Goal: Task Accomplishment & Management: Use online tool/utility

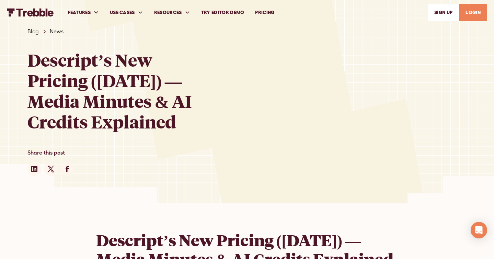
scroll to position [1257, 0]
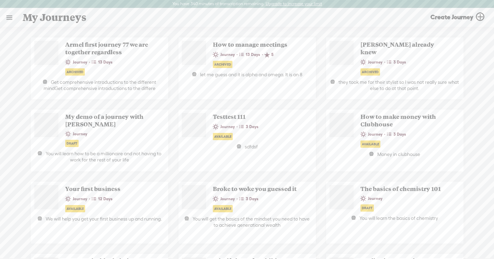
click at [11, 18] on link at bounding box center [9, 18] width 18 height 18
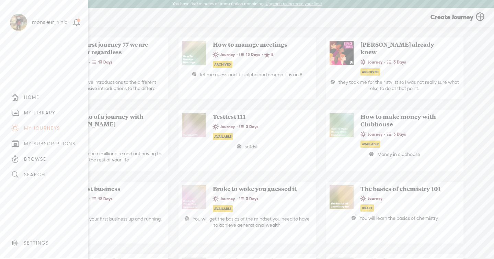
drag, startPoint x: 41, startPoint y: 115, endPoint x: 71, endPoint y: 94, distance: 36.8
click at [41, 115] on div "MY LIBRARY" at bounding box center [40, 113] width 32 height 6
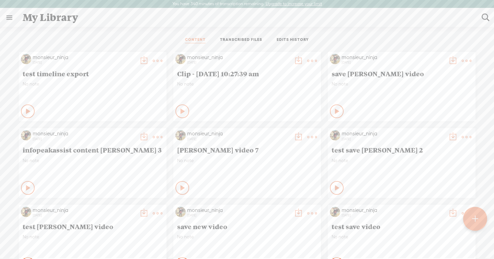
click at [233, 39] on link "TRANSCRIBED FILES" at bounding box center [241, 40] width 42 height 6
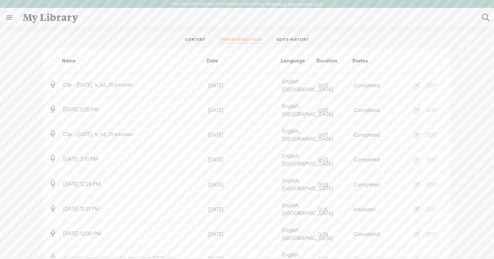
click at [428, 132] on div "EDIT" at bounding box center [432, 135] width 10 height 7
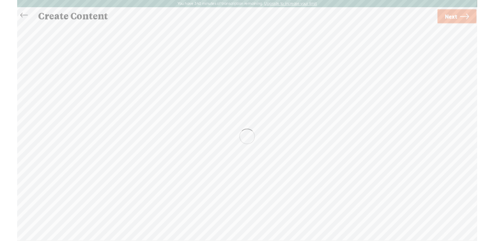
scroll to position [0, 0]
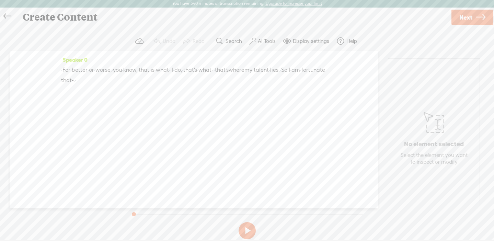
click at [263, 38] on label "AI Tools" at bounding box center [267, 41] width 18 height 7
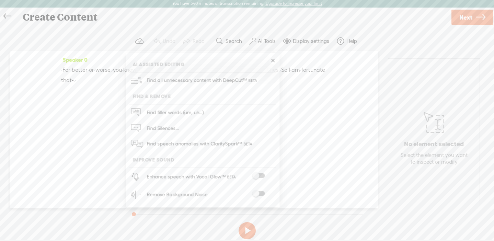
click at [258, 193] on span at bounding box center [258, 193] width 12 height 5
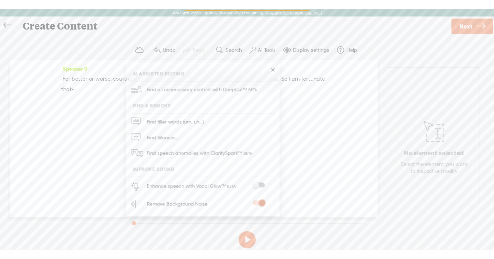
scroll to position [0, 0]
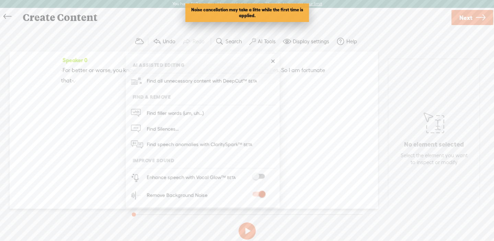
click at [252, 230] on button at bounding box center [247, 231] width 17 height 17
click at [308, 172] on div "Speaker 0 · For · better · or · worse, · you · know, · that · is · what · · I ·…" at bounding box center [194, 127] width 369 height 151
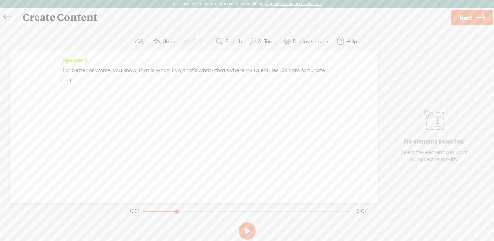
click at [83, 67] on span "better" at bounding box center [80, 70] width 16 height 10
click at [110, 50] on span "Play" at bounding box center [110, 53] width 11 height 7
click at [251, 230] on button at bounding box center [247, 231] width 17 height 17
click at [260, 39] on label "AI Tools" at bounding box center [267, 41] width 18 height 7
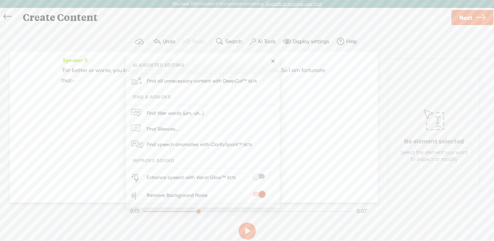
click at [256, 179] on span at bounding box center [258, 176] width 12 height 5
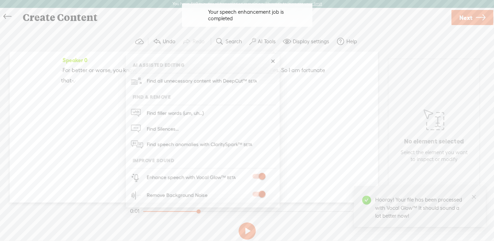
click at [70, 69] on span "For" at bounding box center [67, 70] width 8 height 10
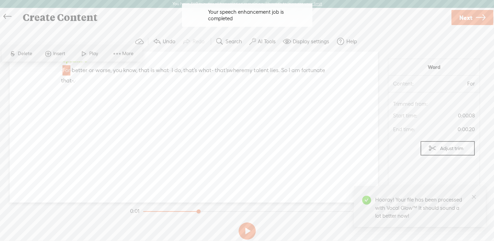
click at [92, 56] on span "Play" at bounding box center [94, 53] width 11 height 7
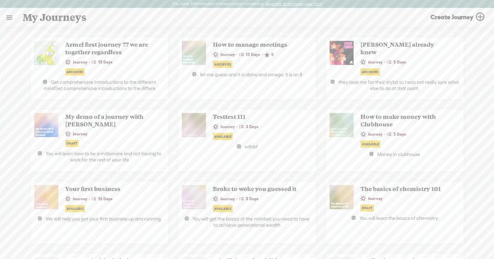
click at [9, 19] on link at bounding box center [9, 18] width 18 height 18
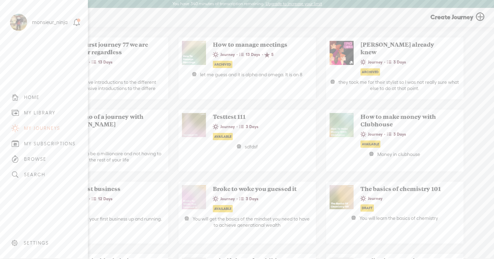
click at [52, 113] on div "MY LIBRARY" at bounding box center [40, 113] width 32 height 6
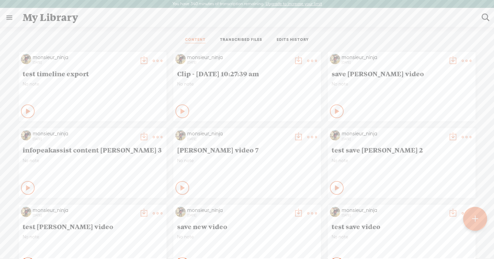
click at [162, 60] on icon at bounding box center [158, 61] width 14 height 14
click at [235, 68] on div "Clip - [DATE] 10:27:39 am" at bounding box center [247, 74] width 144 height 12
